Goal: Transaction & Acquisition: Obtain resource

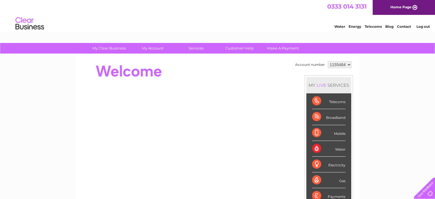
click at [347, 64] on select "1155484 1155507" at bounding box center [340, 64] width 24 height 7
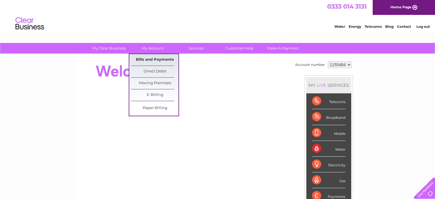
click at [152, 57] on link "Bills and Payments" at bounding box center [154, 59] width 47 height 11
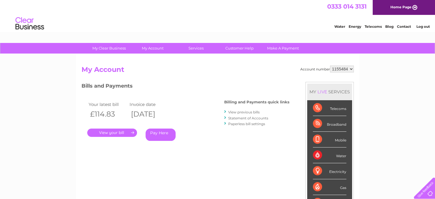
click at [423, 28] on link "Log out" at bounding box center [422, 26] width 13 height 4
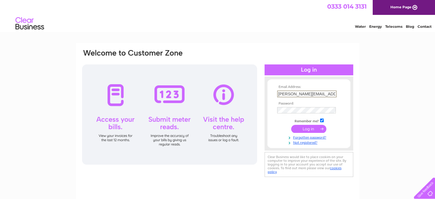
click at [321, 95] on input "[PERSON_NAME][EMAIL_ADDRESS][DOMAIN_NAME]" at bounding box center [307, 93] width 60 height 7
type input "[EMAIL_ADDRESS][DOMAIN_NAME]"
click at [314, 129] on input "submit" at bounding box center [308, 128] width 35 height 8
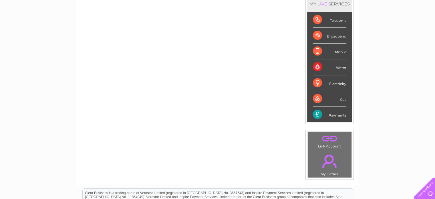
scroll to position [80, 0]
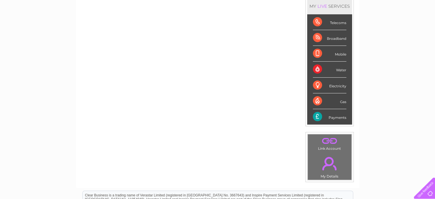
click at [327, 142] on link "." at bounding box center [329, 141] width 41 height 10
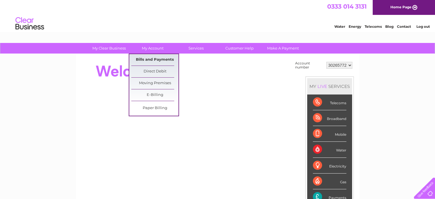
click at [149, 55] on link "Bills and Payments" at bounding box center [154, 59] width 47 height 11
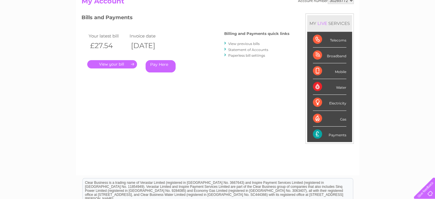
scroll to position [68, 0]
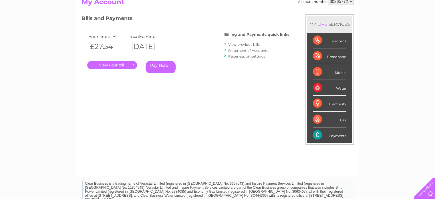
click at [111, 64] on link "." at bounding box center [112, 65] width 50 height 8
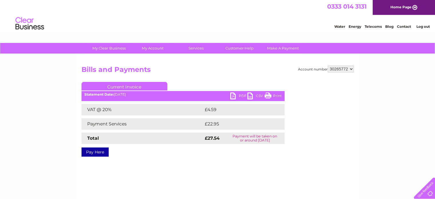
click at [241, 95] on link "PDF" at bounding box center [238, 96] width 17 height 8
click at [420, 26] on link "Log out" at bounding box center [422, 26] width 13 height 4
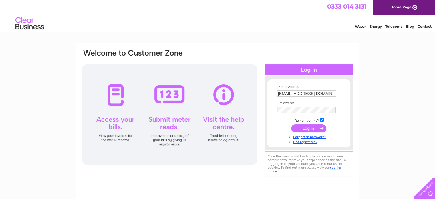
click at [322, 98] on td "[EMAIL_ADDRESS][DOMAIN_NAME]" at bounding box center [309, 93] width 66 height 9
click at [326, 94] on input "[EMAIL_ADDRESS][DOMAIN_NAME]" at bounding box center [306, 93] width 59 height 6
type input "[PERSON_NAME][EMAIL_ADDRESS][DOMAIN_NAME]"
click at [309, 124] on input "submit" at bounding box center [308, 128] width 35 height 8
